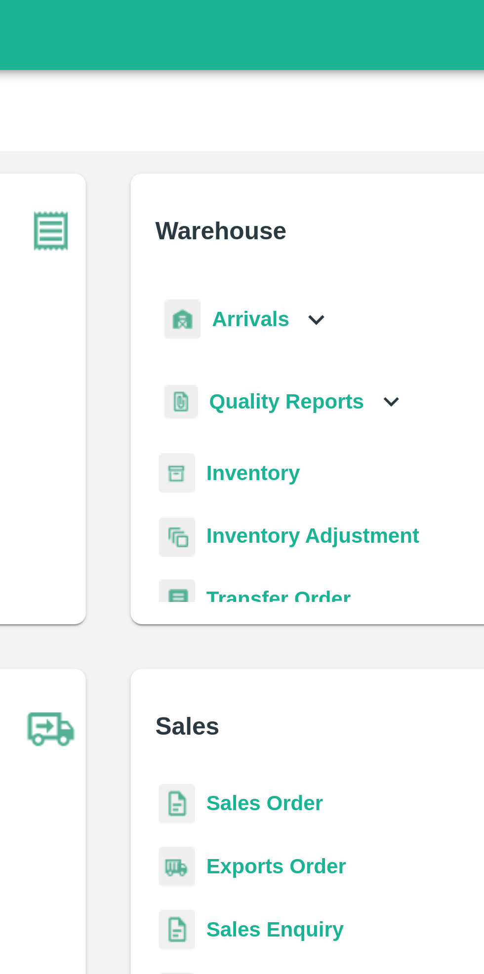
click at [311, 111] on icon at bounding box center [314, 112] width 11 height 11
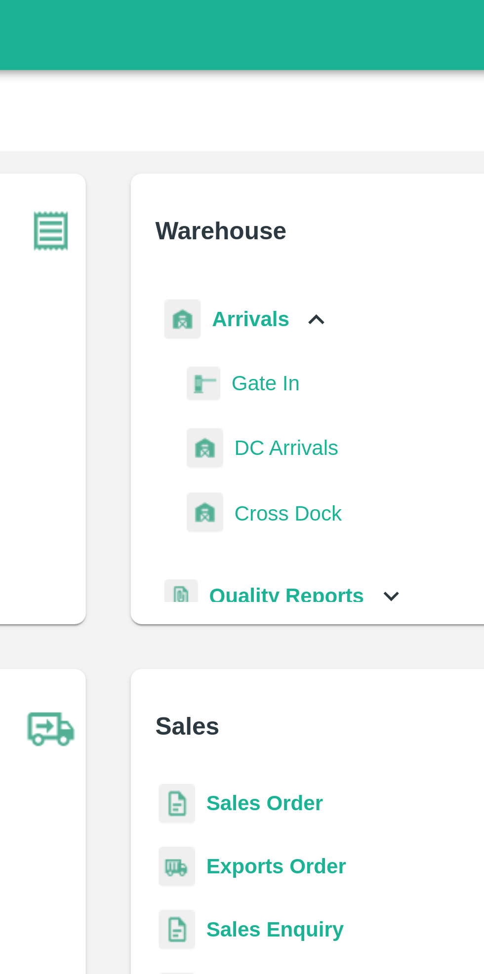
click at [311, 157] on span "DC Arrivals" at bounding box center [304, 157] width 37 height 11
